Goal: Check status

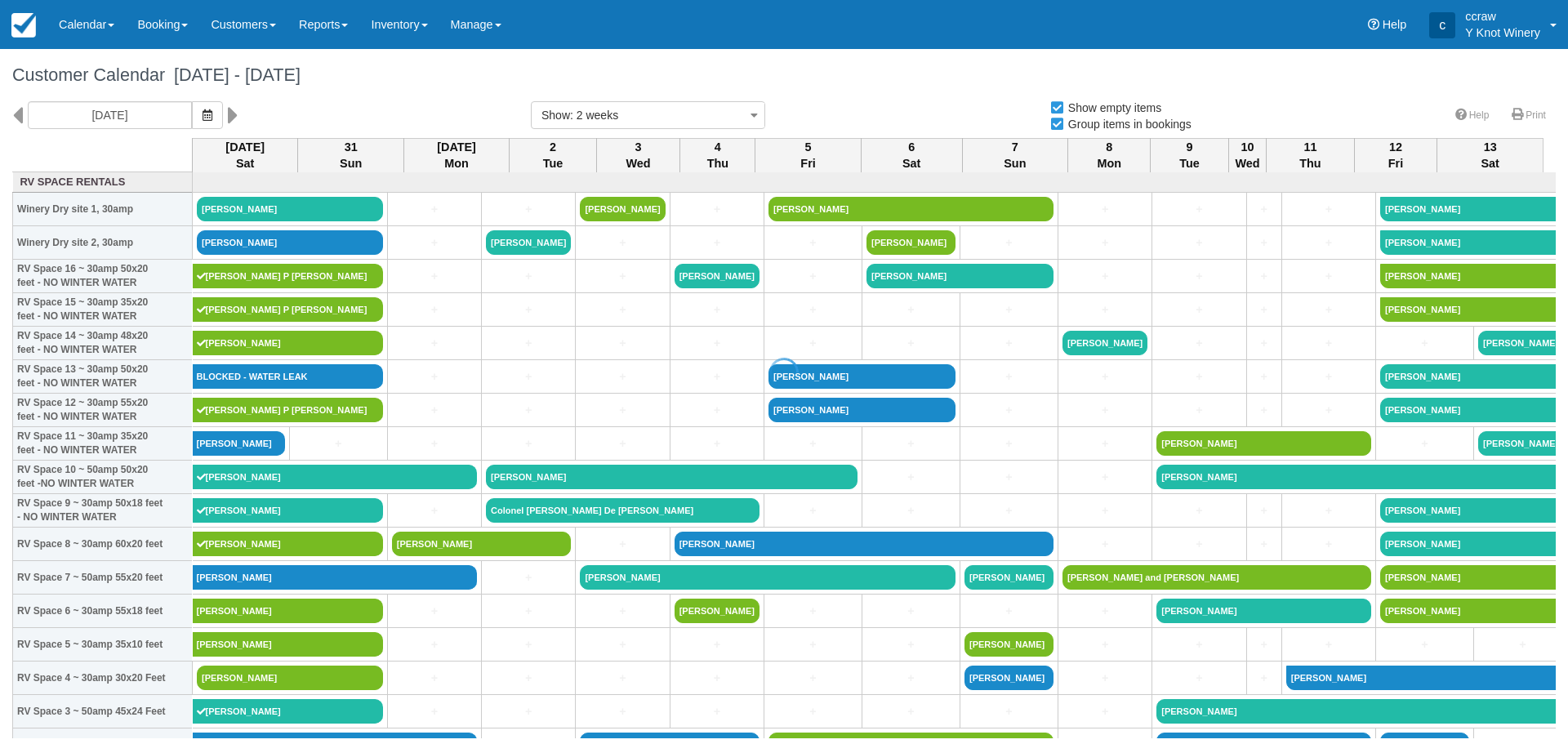
select select
click at [202, 109] on icon "button" at bounding box center [207, 114] width 10 height 11
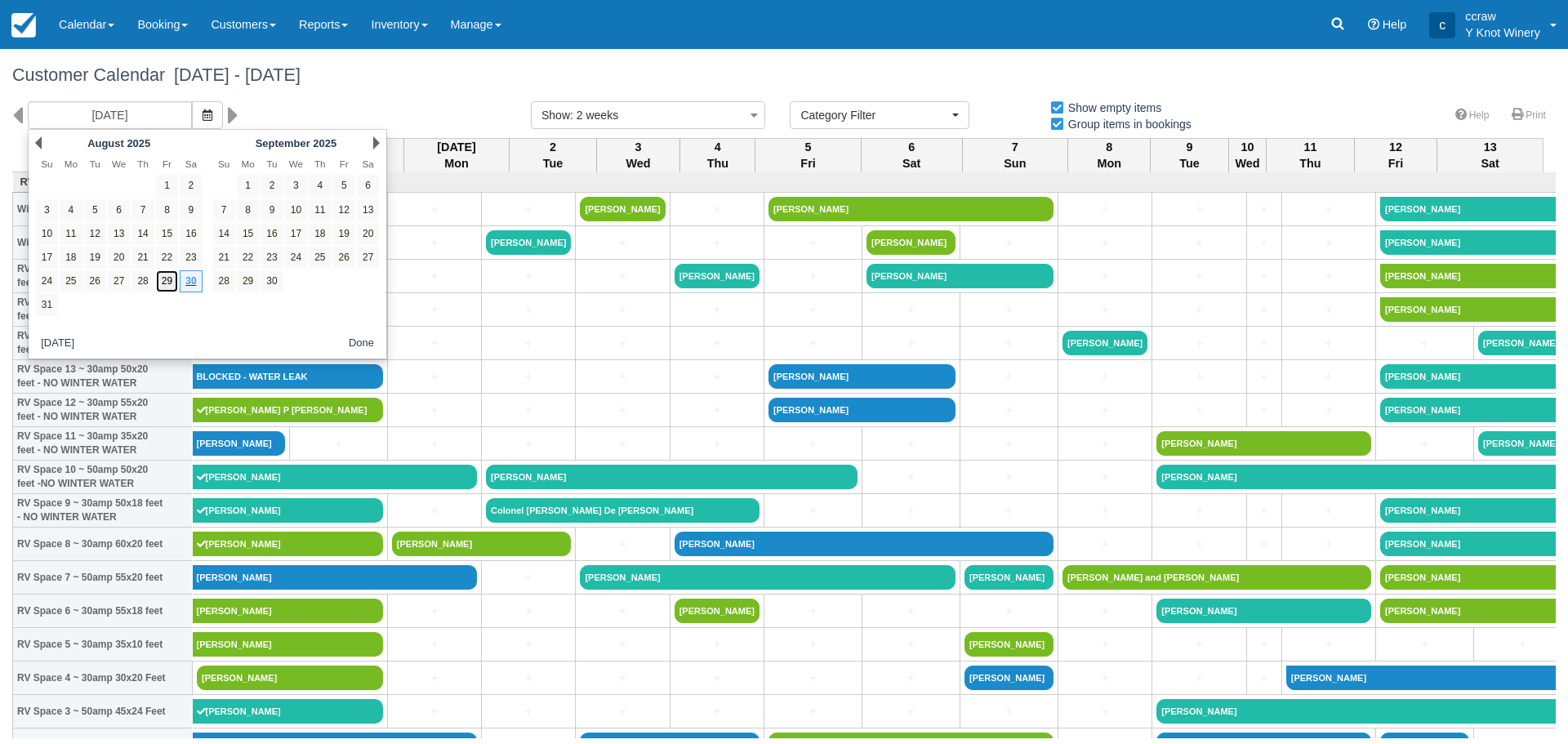
click at [169, 284] on link "29" at bounding box center [166, 281] width 22 height 22
type input "08/29/25"
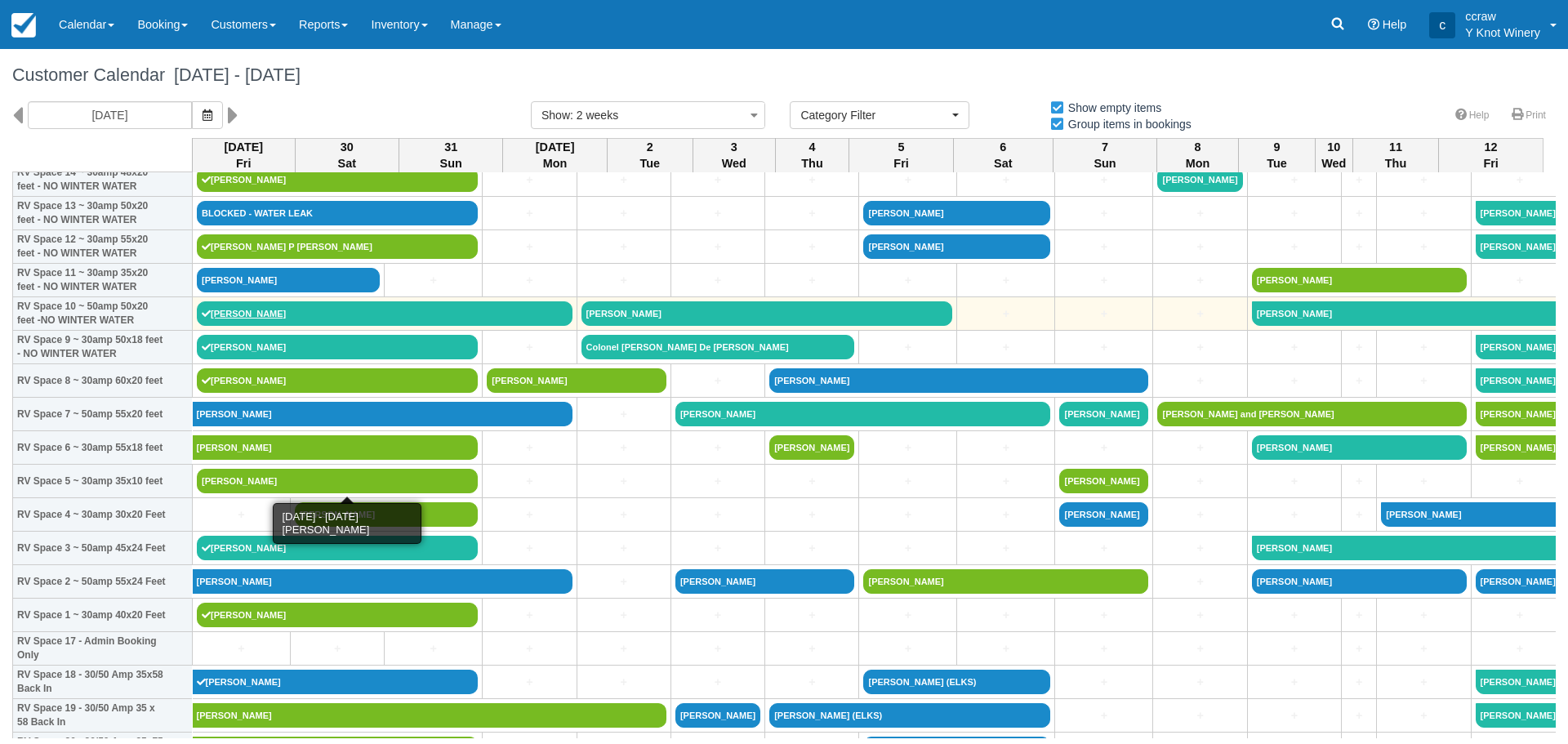
scroll to position [245, 0]
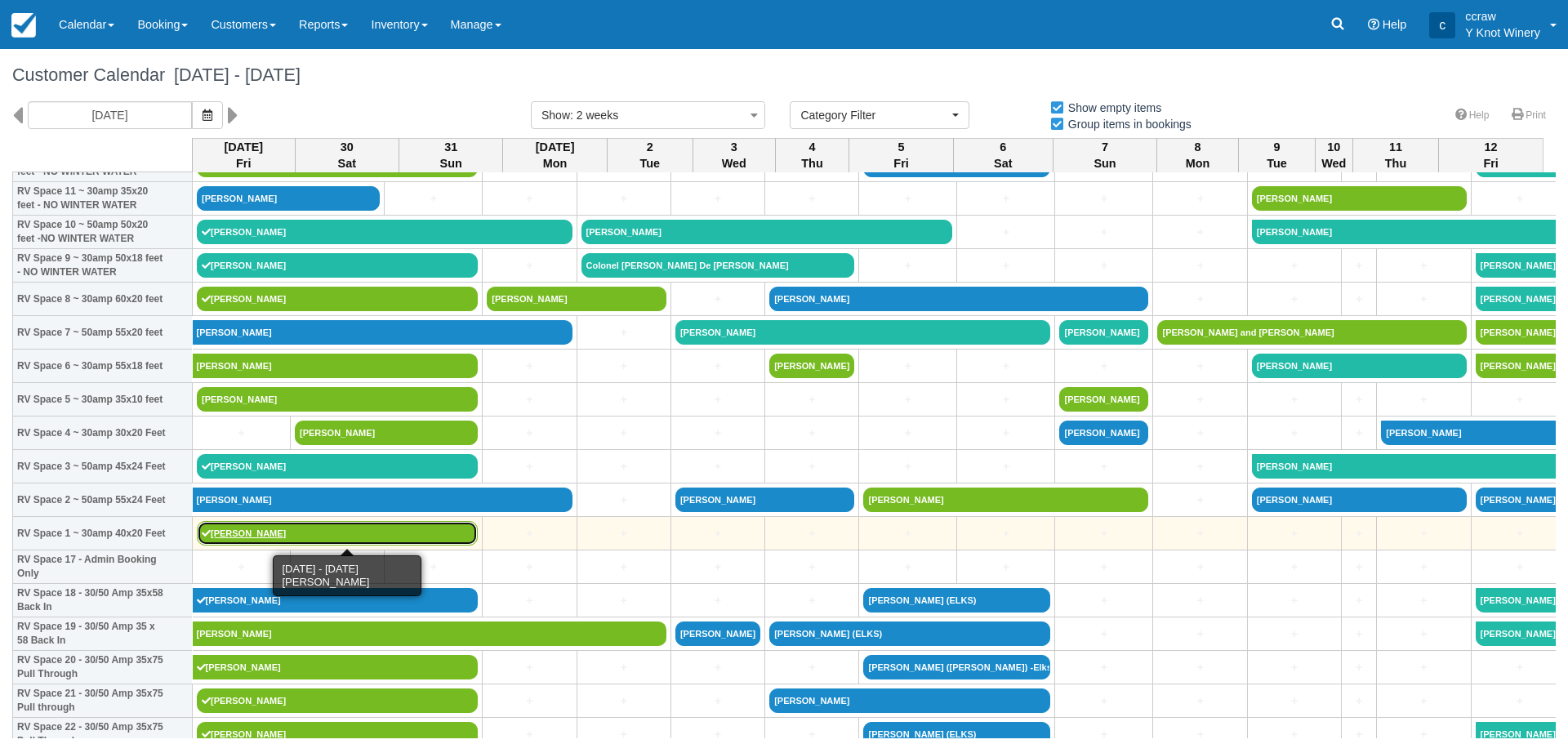
click at [223, 527] on link "[PERSON_NAME]" at bounding box center [337, 534] width 281 height 25
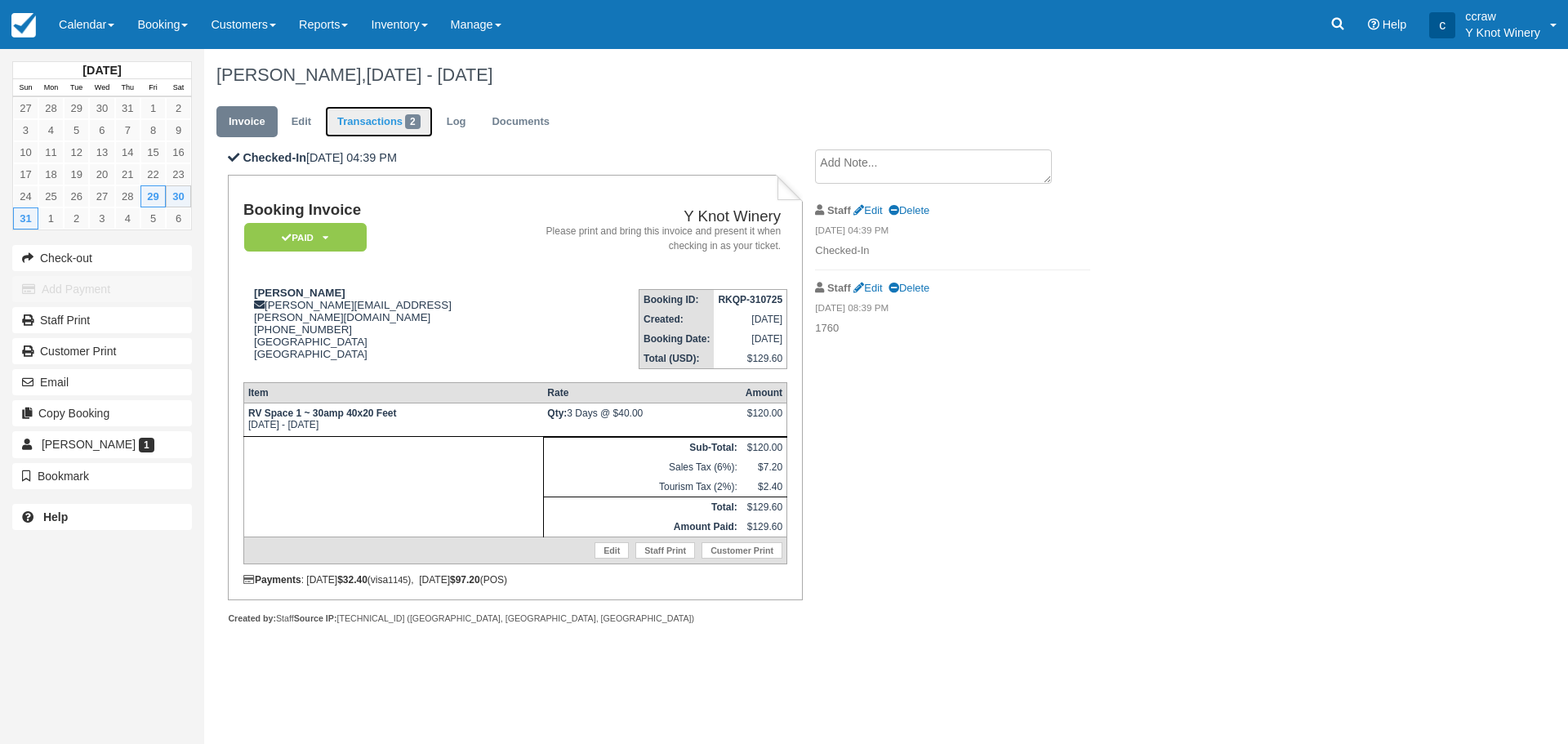
click at [385, 117] on link "Transactions 2" at bounding box center [378, 122] width 107 height 32
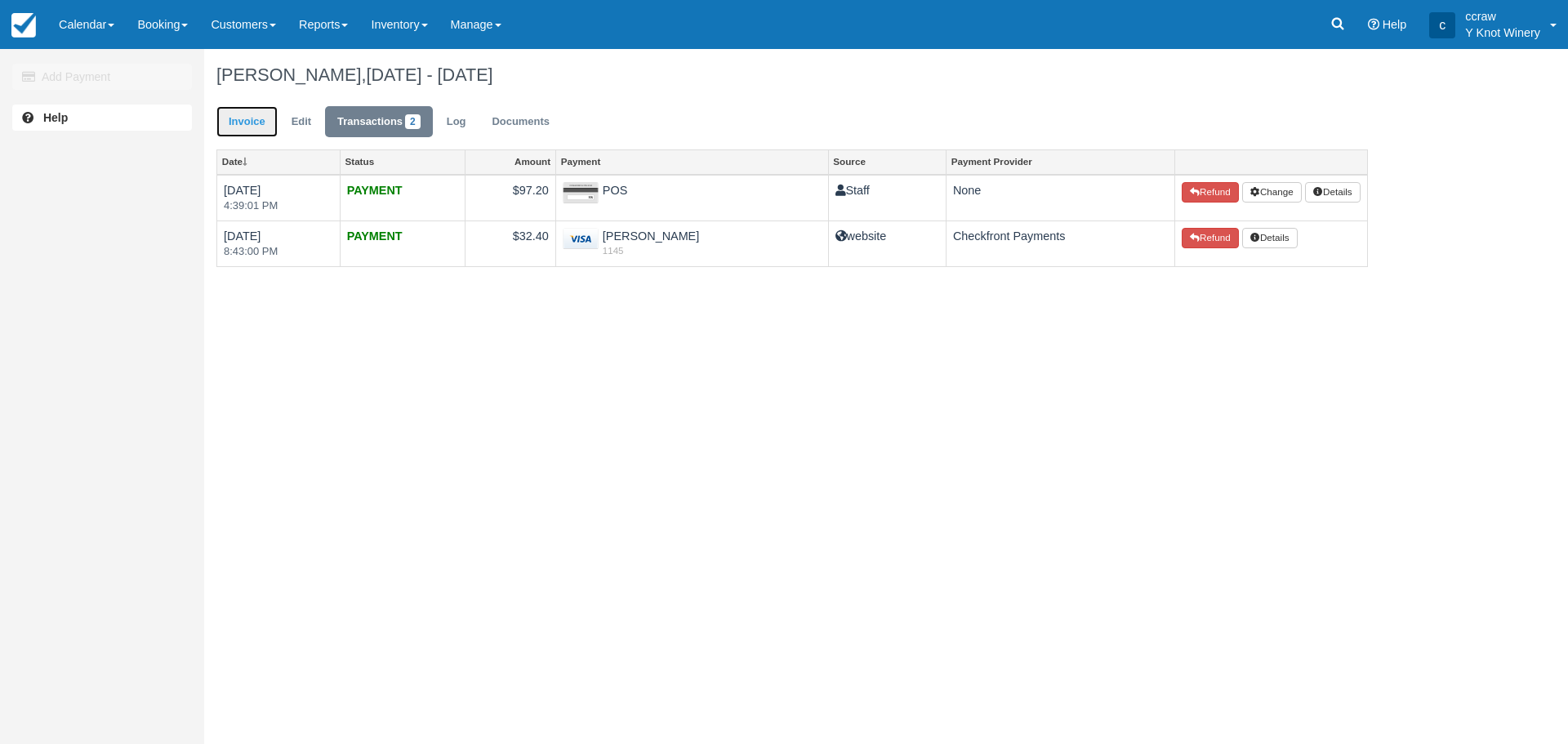
click at [231, 123] on link "Invoice" at bounding box center [247, 122] width 62 height 32
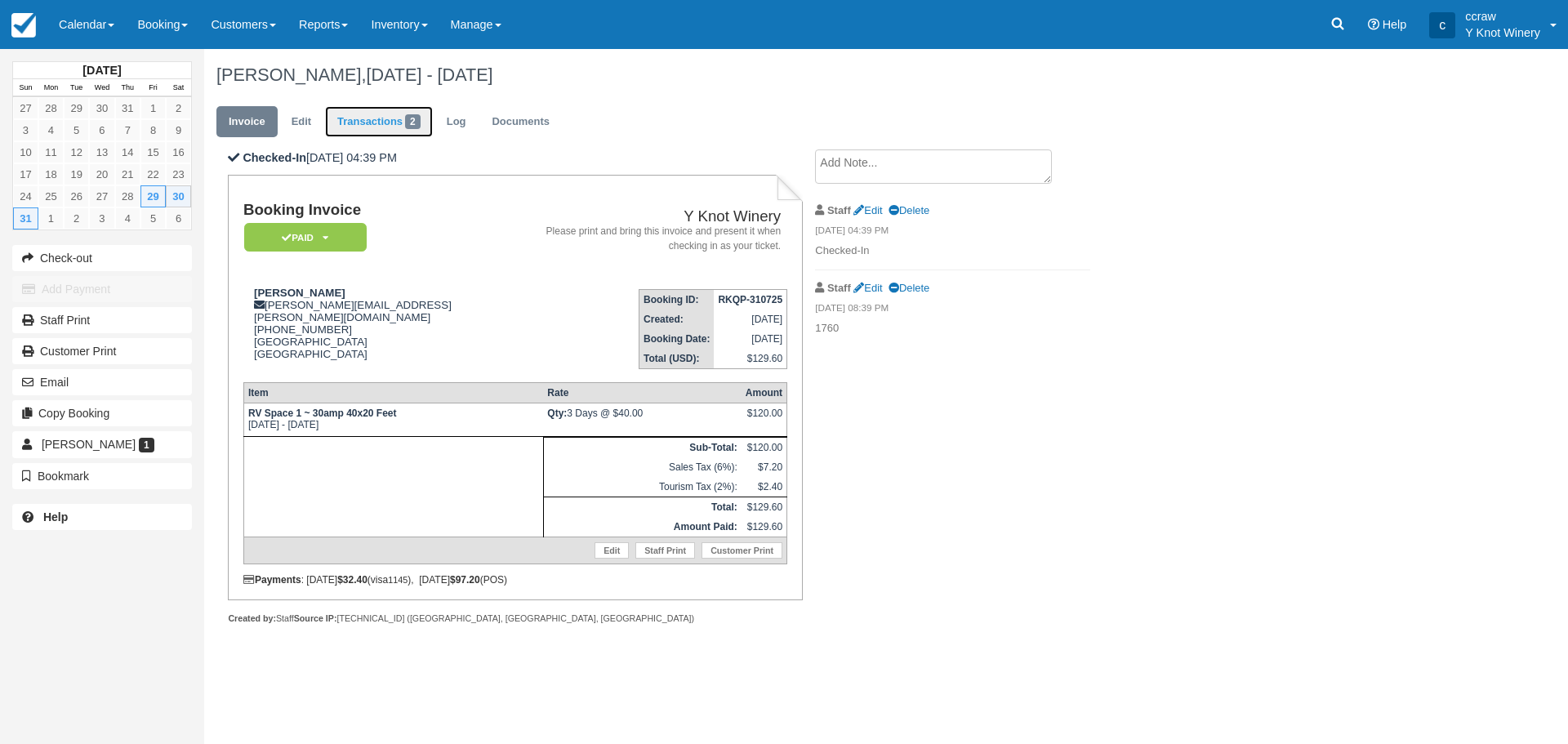
click at [368, 127] on link "Transactions 2" at bounding box center [378, 122] width 107 height 32
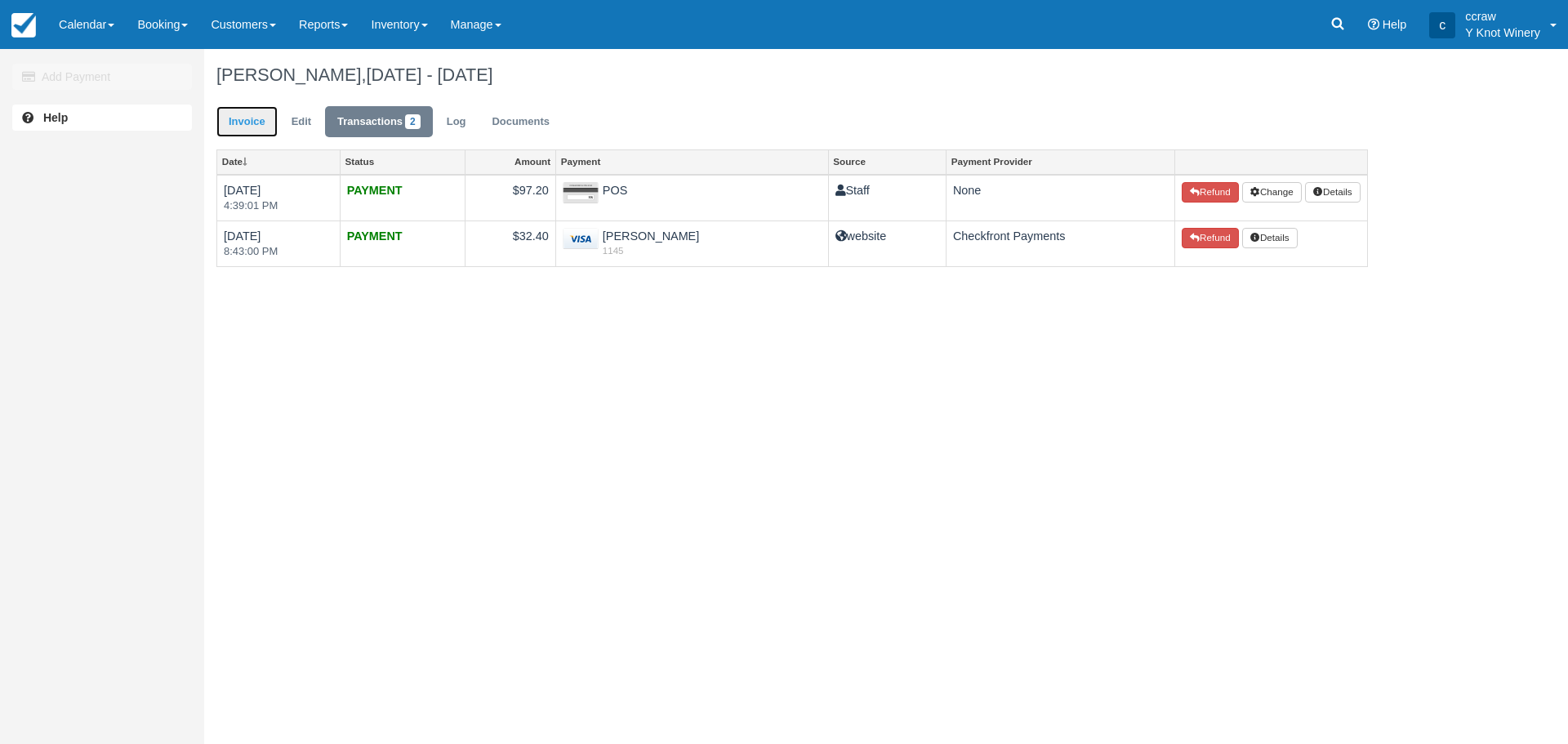
click at [254, 120] on link "Invoice" at bounding box center [247, 122] width 62 height 32
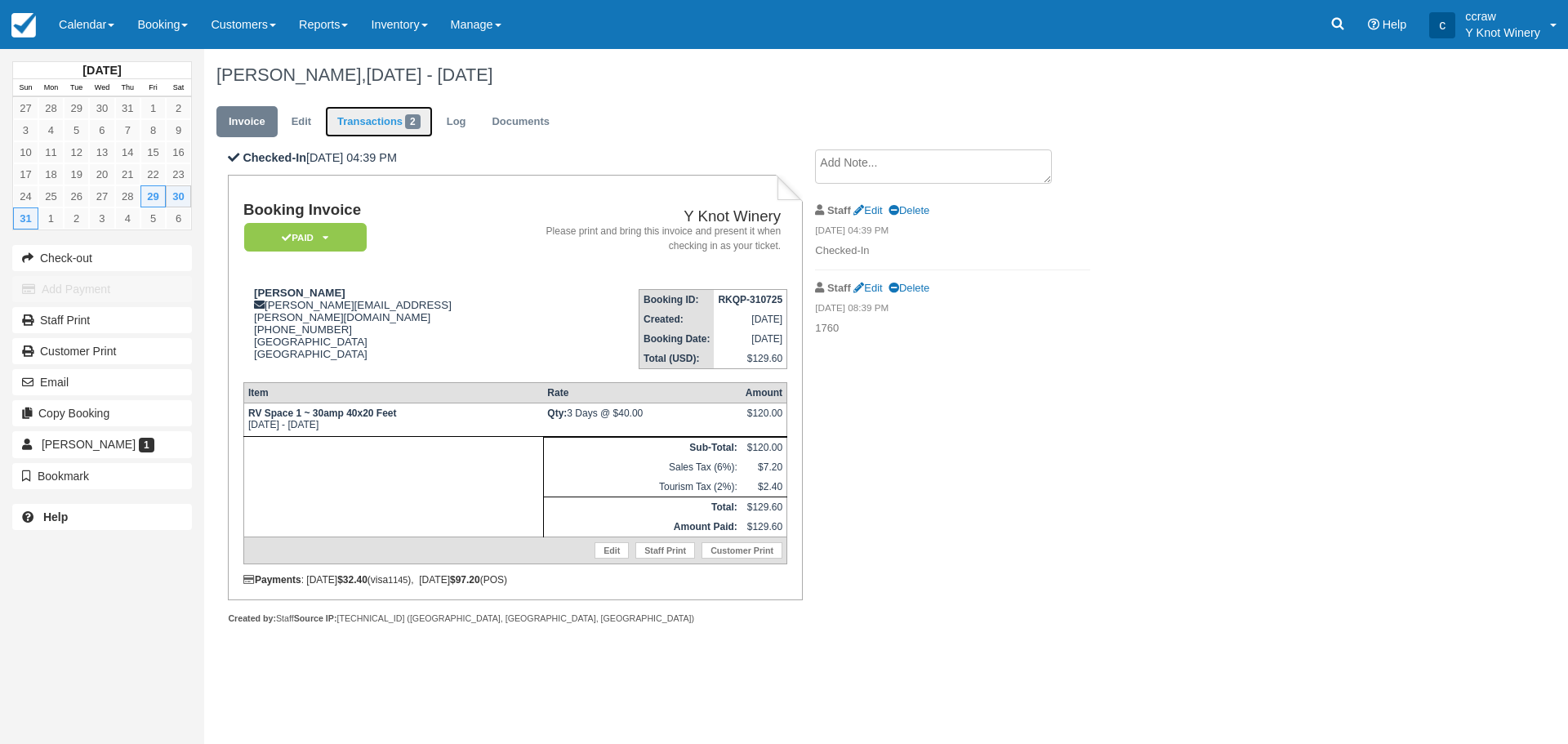
click at [358, 120] on link "Transactions 2" at bounding box center [378, 122] width 107 height 32
